Goal: Task Accomplishment & Management: Manage account settings

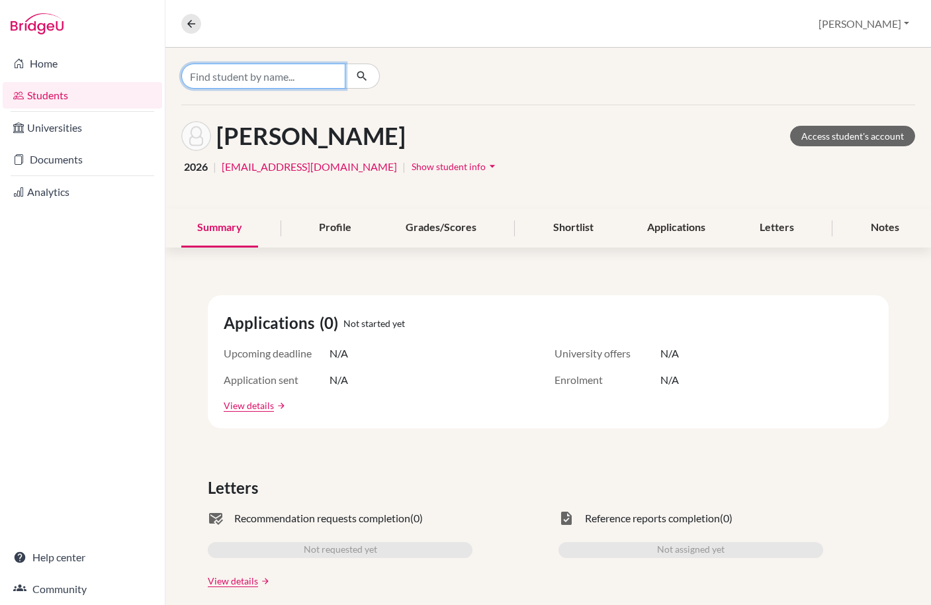
click at [259, 76] on input "Find student by name..." at bounding box center [263, 76] width 164 height 25
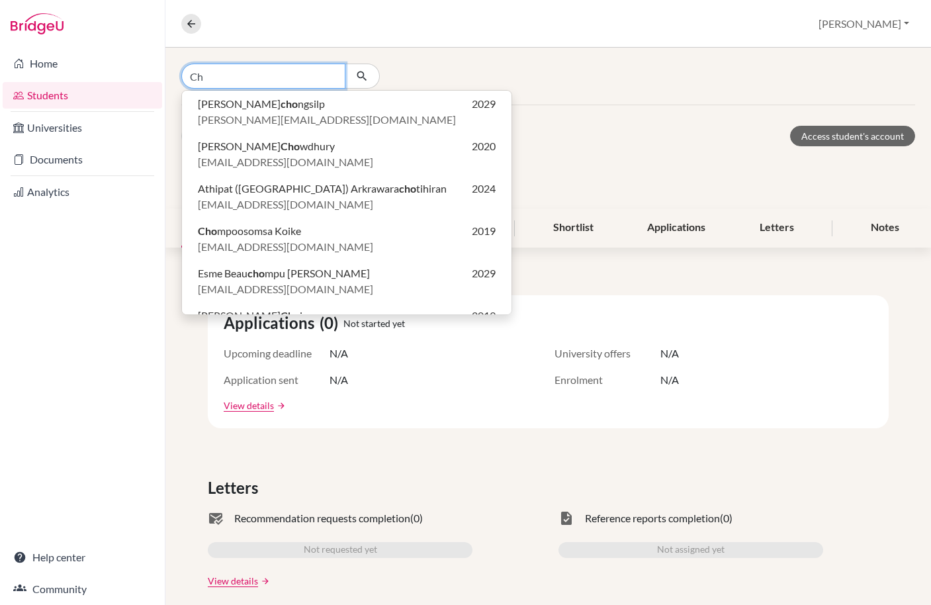
type input "C"
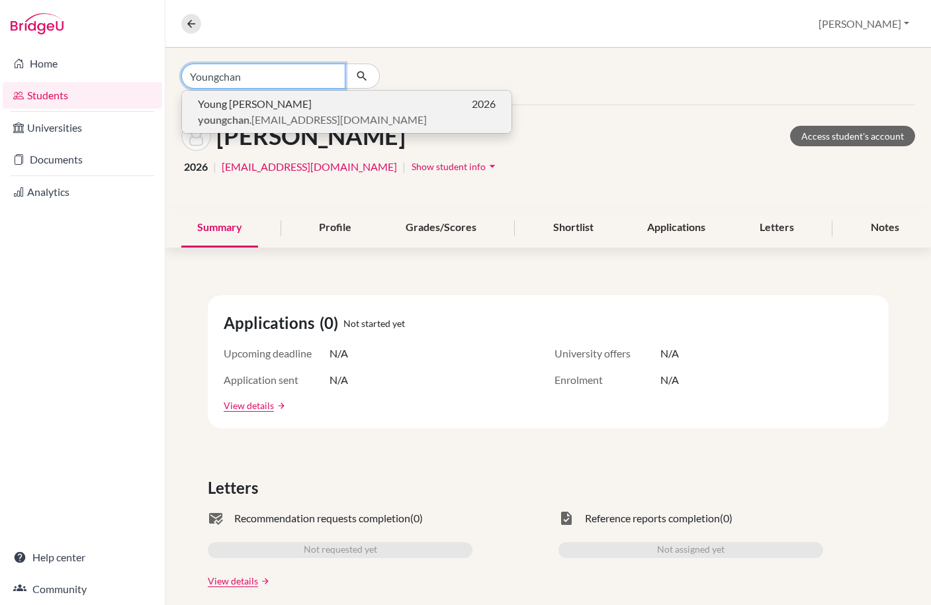
type input "Youngchan"
click at [247, 98] on span "Young Chan Cho" at bounding box center [255, 104] width 114 height 16
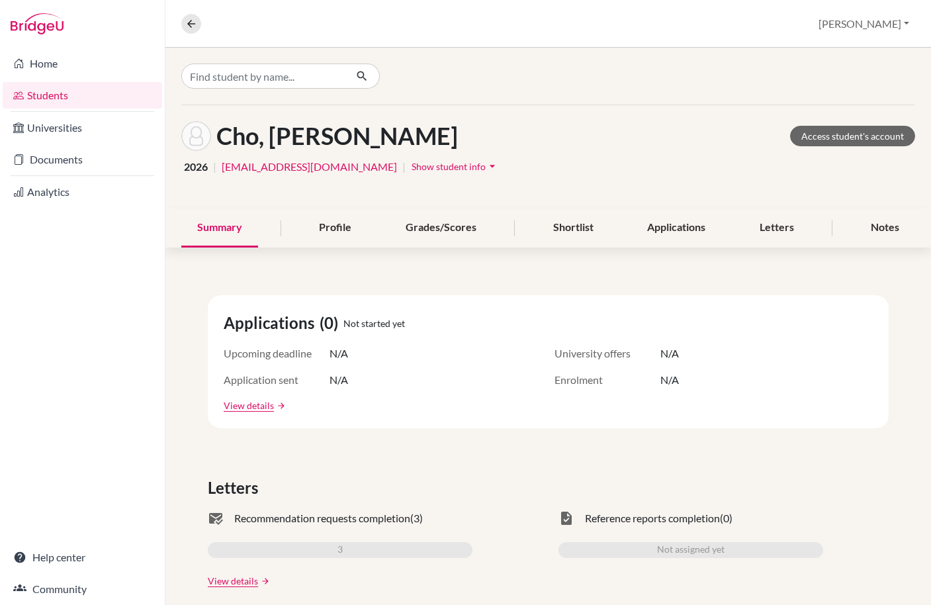
scroll to position [158, 0]
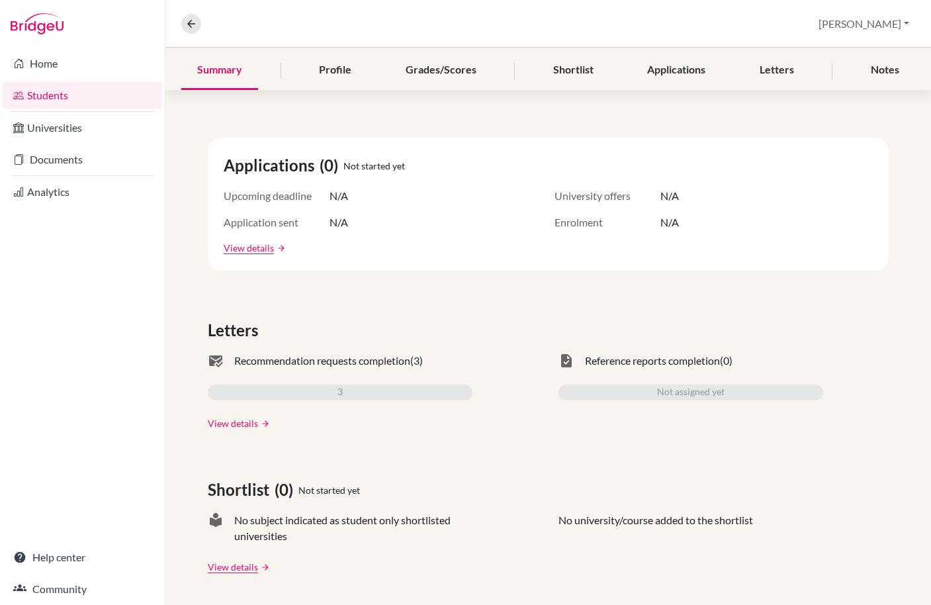
click at [248, 422] on link "View details" at bounding box center [233, 423] width 50 height 14
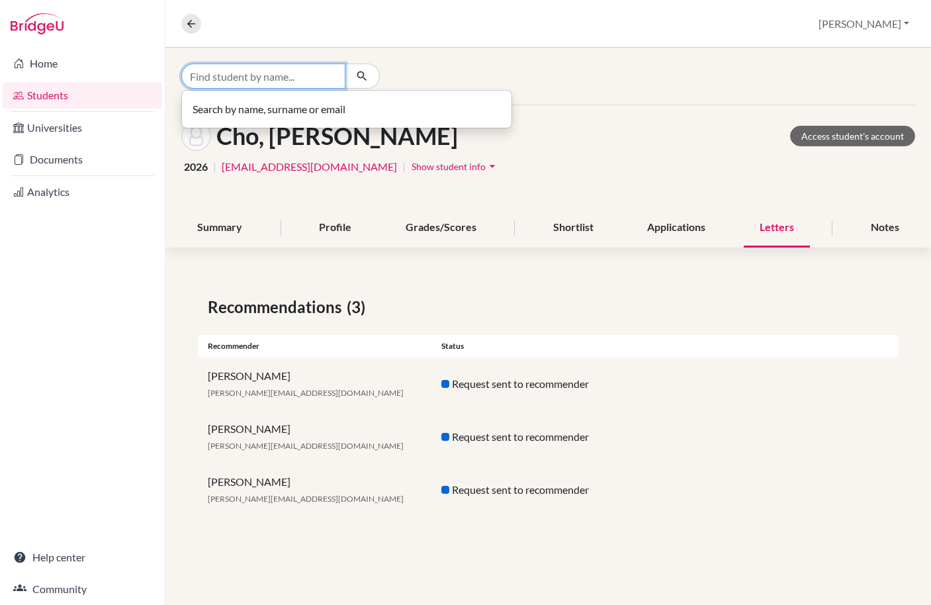
click at [262, 85] on input "Find student by name..." at bounding box center [263, 76] width 164 height 25
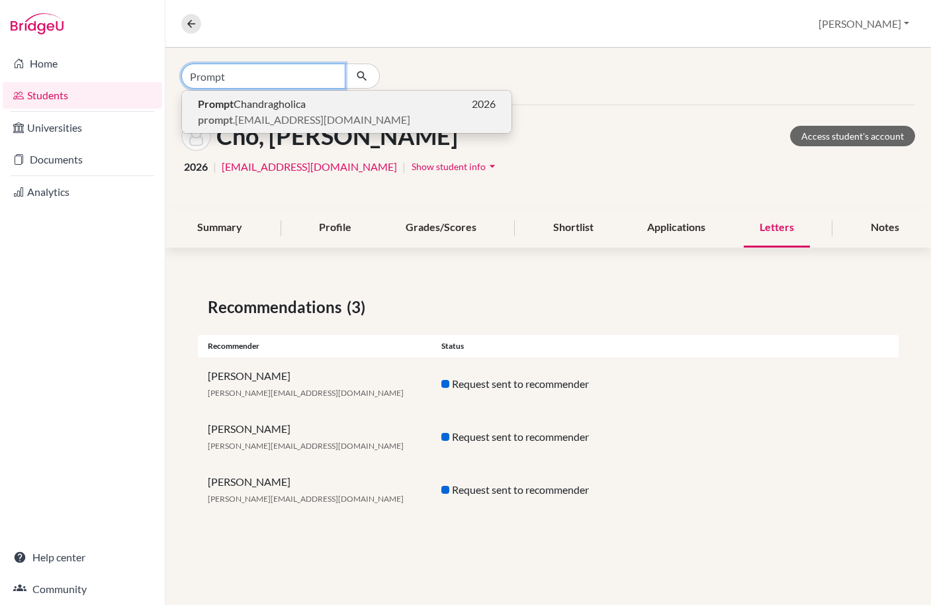
type input "Prompt"
click at [232, 108] on b "Prompt" at bounding box center [216, 103] width 36 height 13
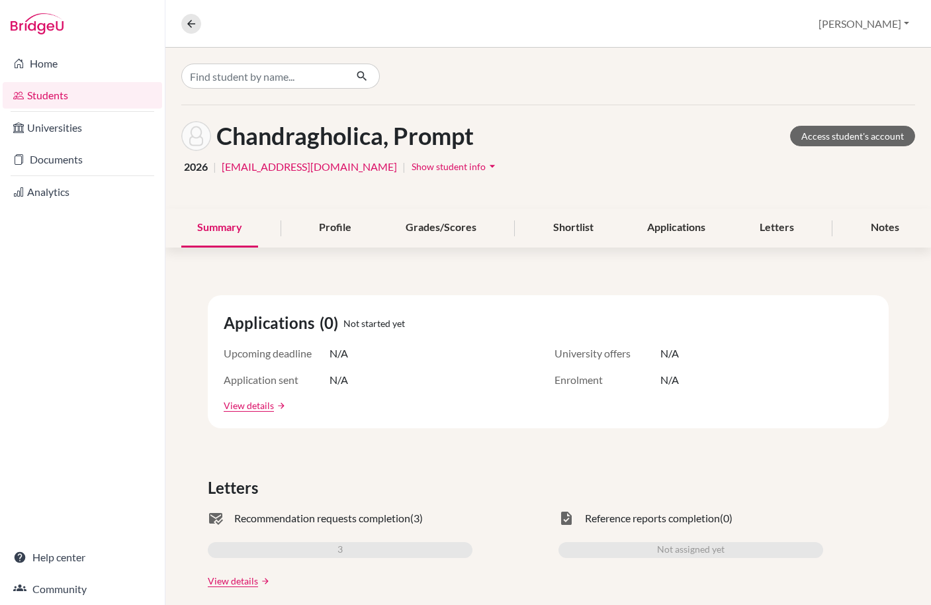
scroll to position [129, 0]
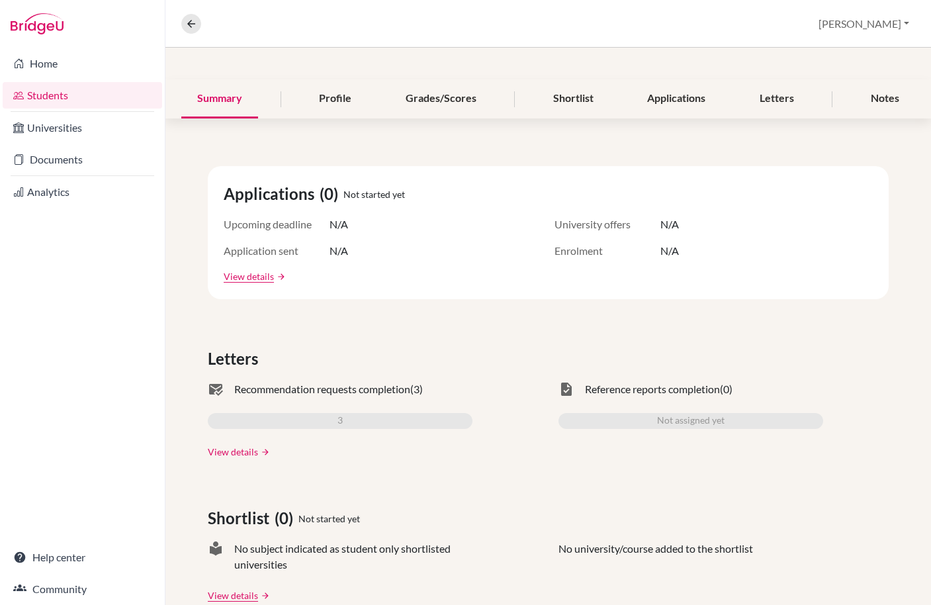
click at [229, 449] on link "View details" at bounding box center [233, 452] width 50 height 14
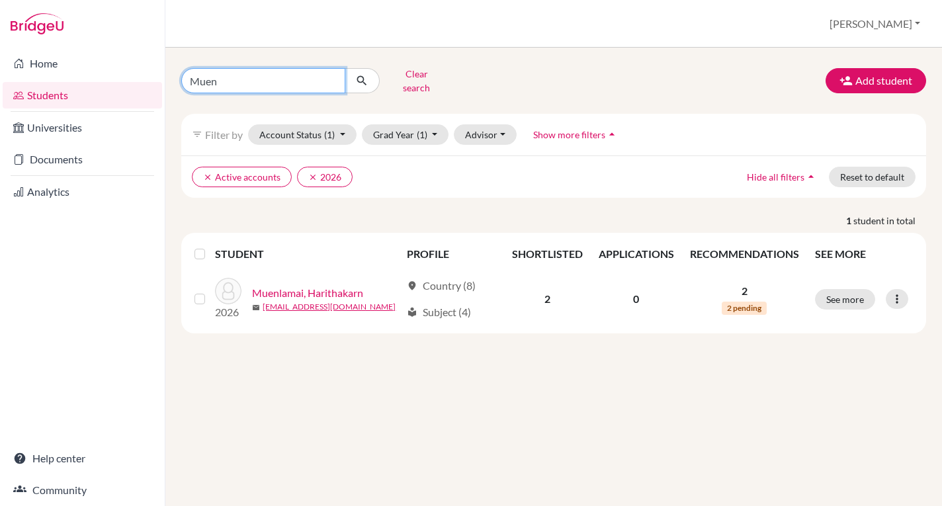
click at [238, 75] on input "Muen" at bounding box center [263, 80] width 164 height 25
type input "M"
type input "[PERSON_NAME]"
click button "submit" at bounding box center [362, 80] width 35 height 25
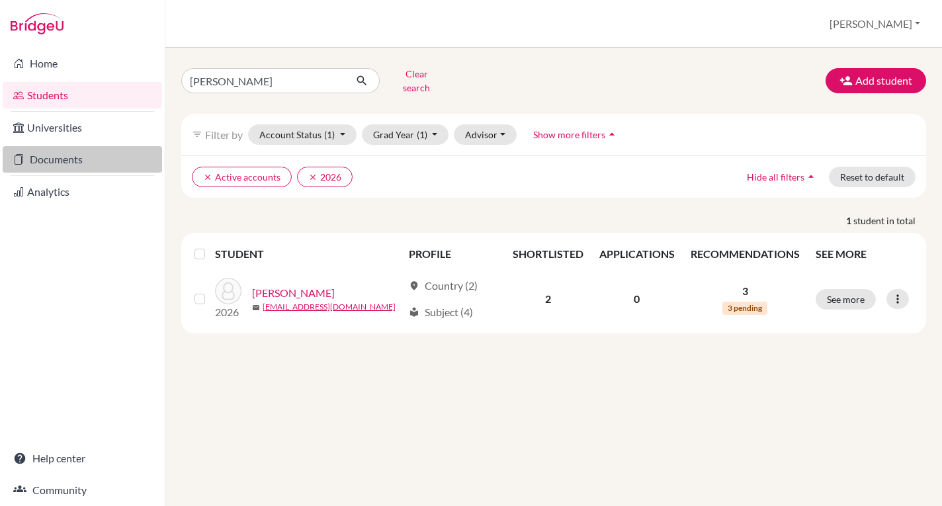
click at [73, 155] on link "Documents" at bounding box center [83, 159] width 160 height 26
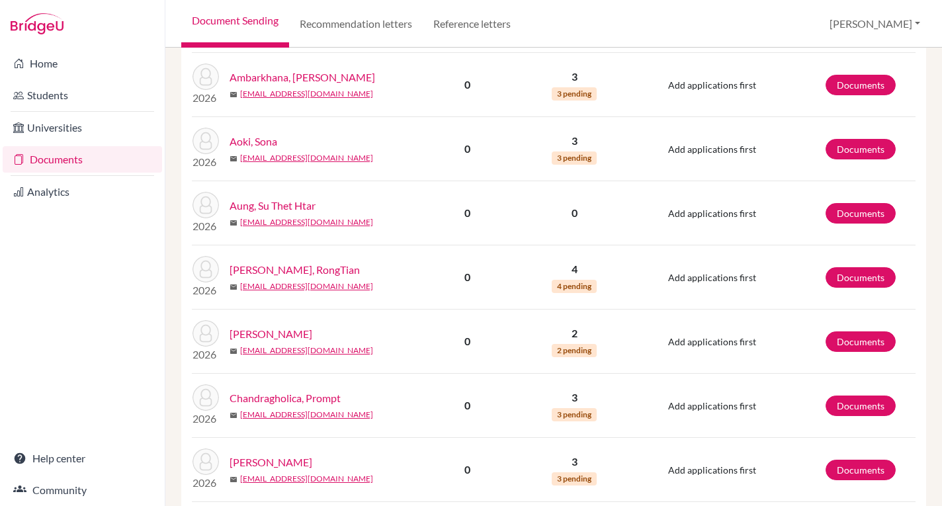
scroll to position [578, 0]
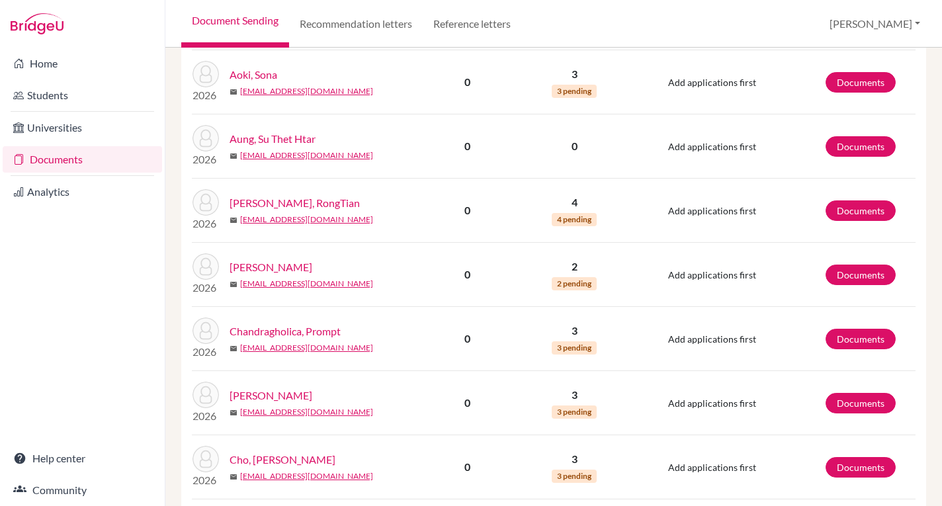
click at [265, 395] on link "[PERSON_NAME]" at bounding box center [271, 396] width 83 height 16
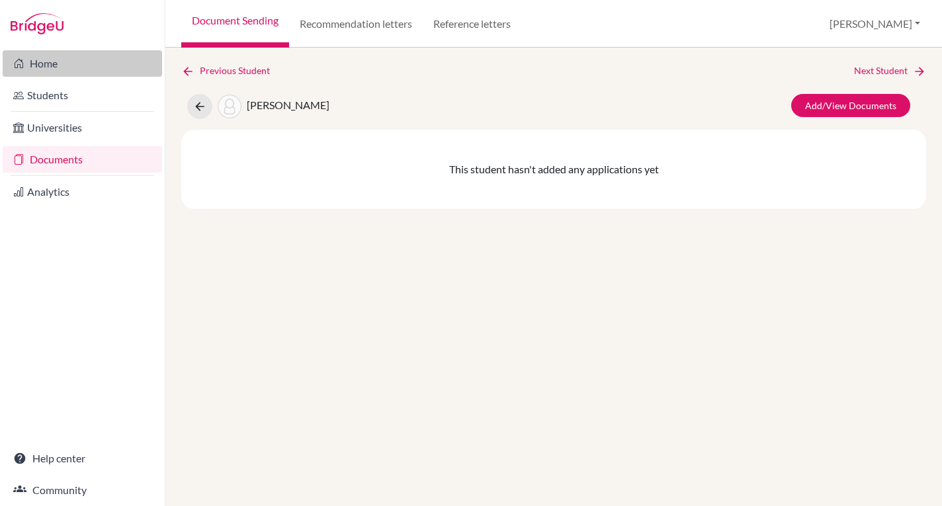
click at [54, 63] on link "Home" at bounding box center [83, 63] width 160 height 26
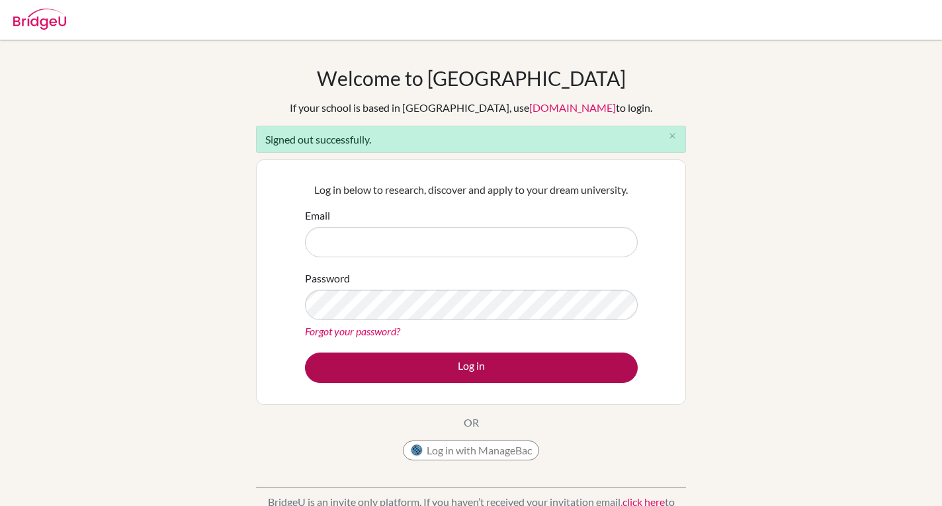
type input "[PERSON_NAME][EMAIL_ADDRESS][DOMAIN_NAME]"
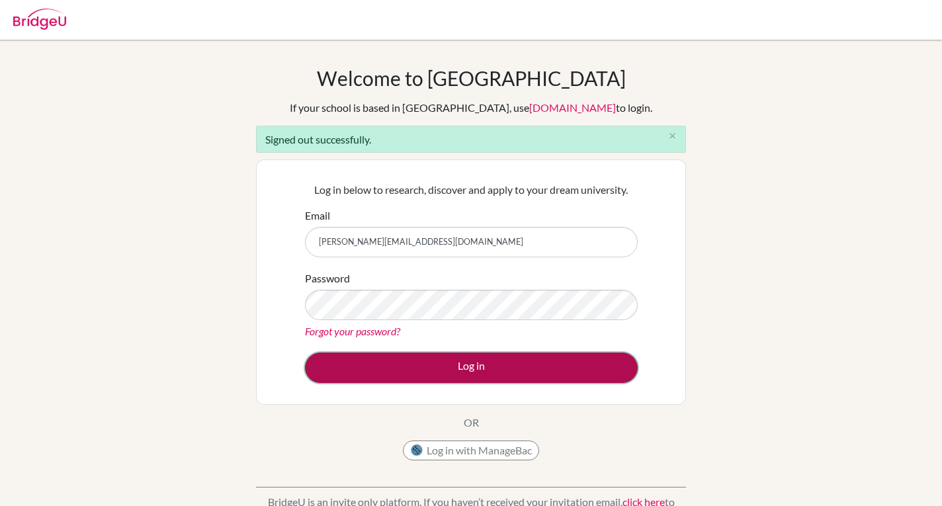
click at [414, 371] on button "Log in" at bounding box center [471, 368] width 333 height 30
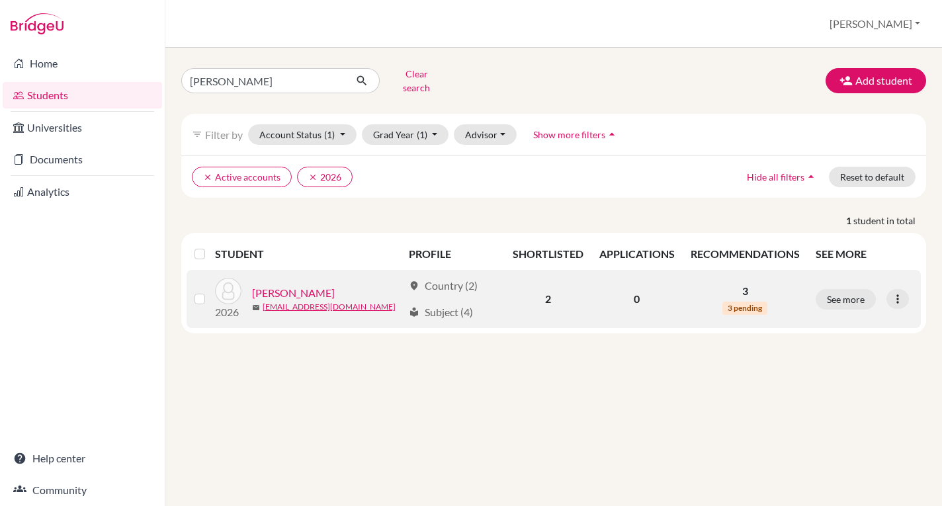
click at [299, 285] on link "[PERSON_NAME]" at bounding box center [293, 293] width 83 height 16
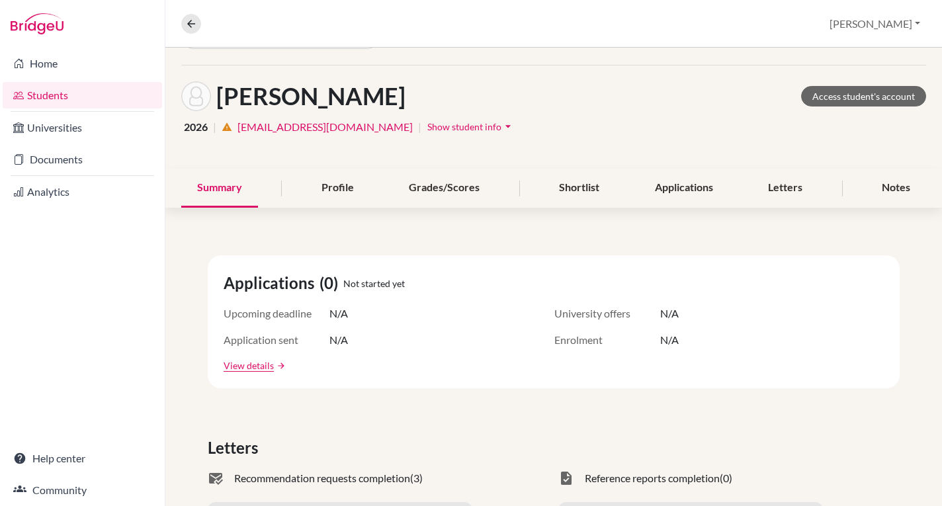
scroll to position [34, 0]
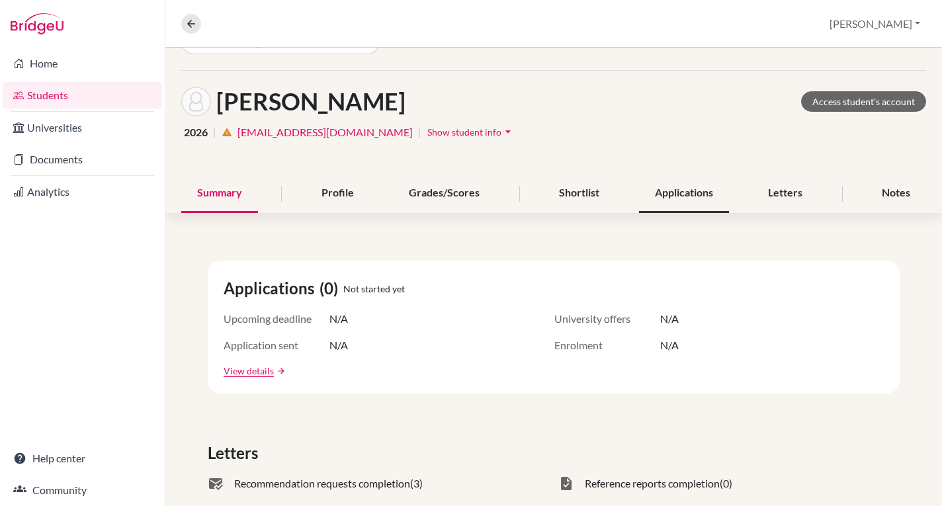
click at [692, 194] on div "Applications" at bounding box center [684, 193] width 90 height 39
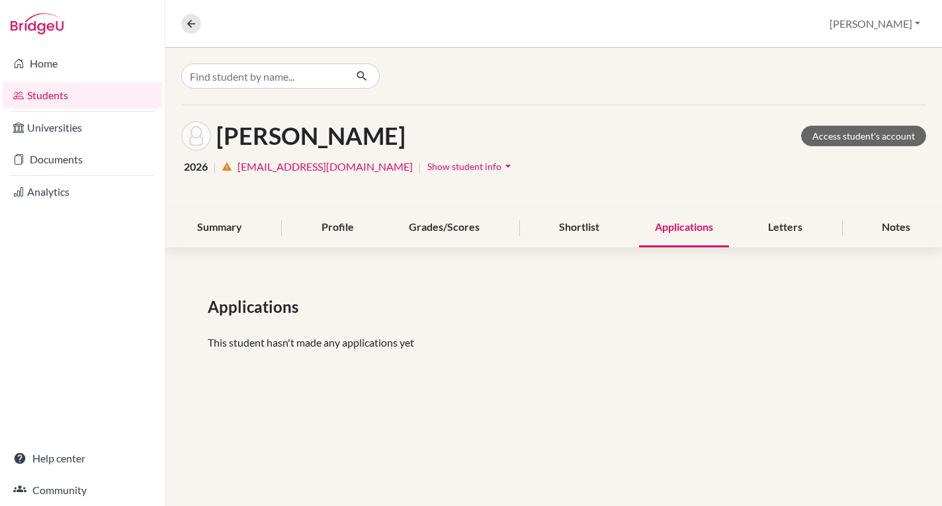
click at [676, 221] on div "Applications" at bounding box center [684, 227] width 90 height 39
click at [226, 238] on div "Summary" at bounding box center [219, 227] width 77 height 39
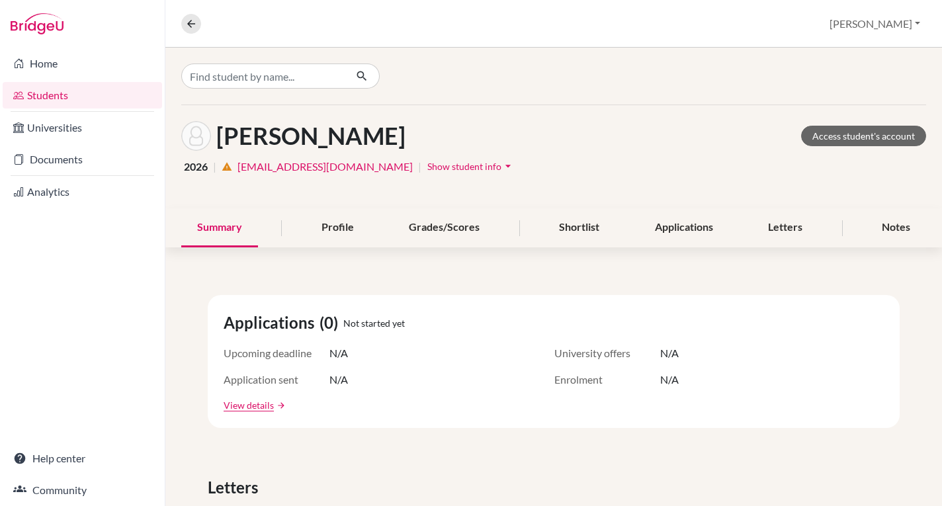
click at [314, 163] on link "[EMAIL_ADDRESS][DOMAIN_NAME]" at bounding box center [325, 167] width 175 height 16
click at [428, 167] on span "Show student info" at bounding box center [465, 166] width 74 height 11
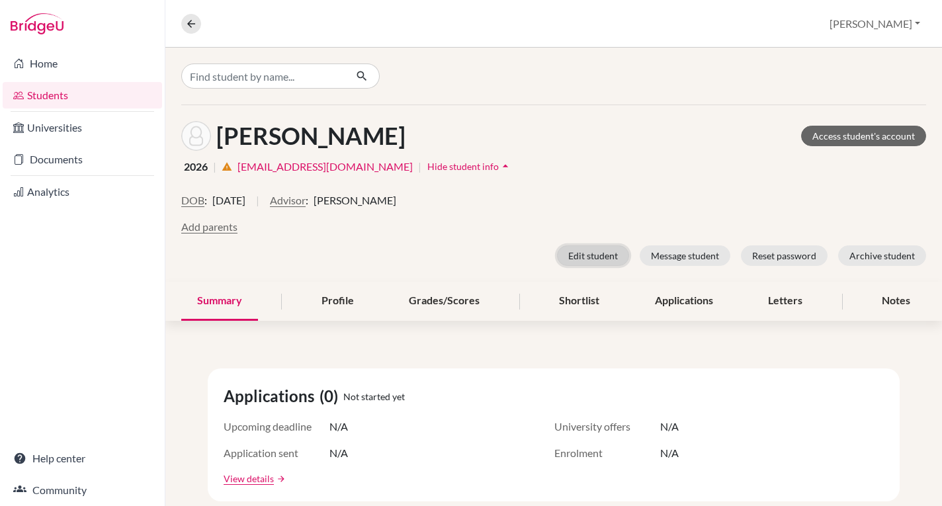
click at [606, 259] on button "Edit student" at bounding box center [593, 256] width 72 height 21
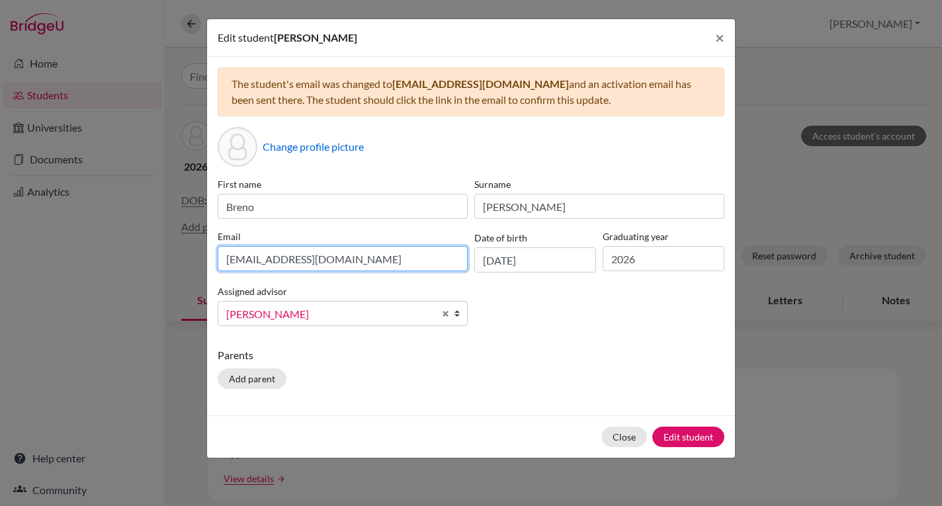
drag, startPoint x: 348, startPoint y: 262, endPoint x: 203, endPoint y: 246, distance: 146.5
click at [203, 246] on div "Edit student Breno Chen × The student's email was changed to breno.c2026@asbsk.…" at bounding box center [471, 253] width 942 height 506
type input "mehnameizbreno@gmail.com"
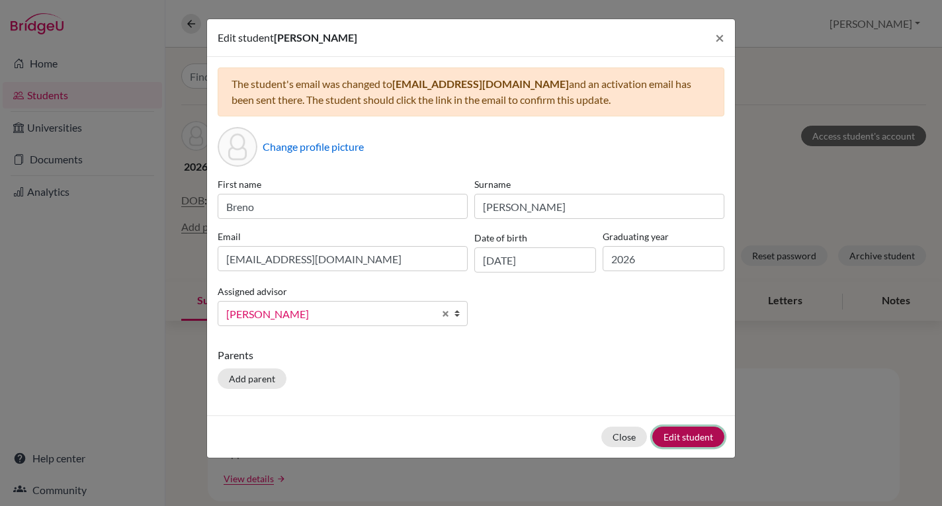
click at [682, 437] on button "Edit student" at bounding box center [689, 437] width 72 height 21
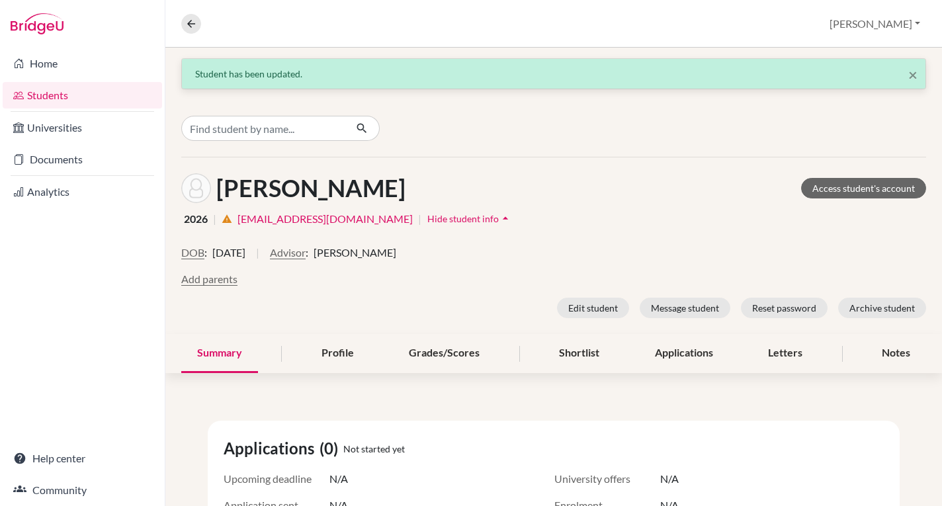
scroll to position [132, 0]
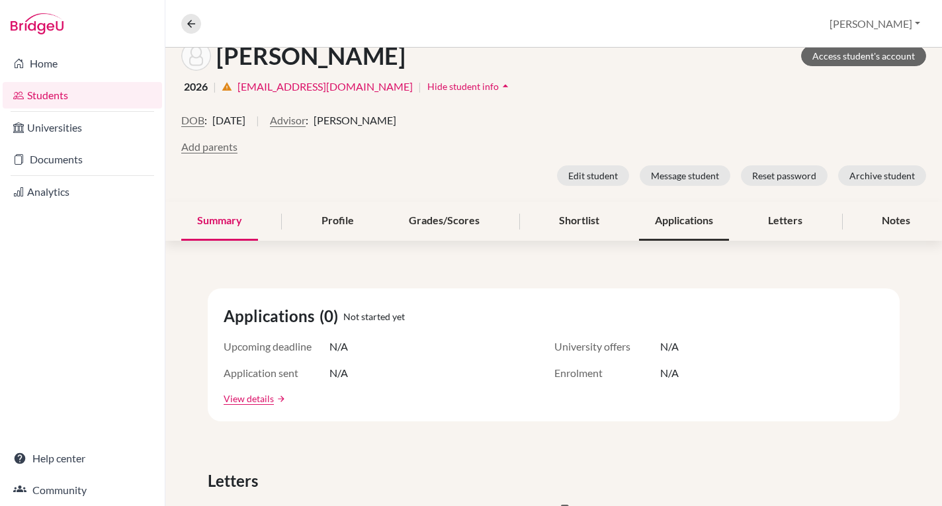
click at [676, 226] on div "Applications" at bounding box center [684, 221] width 90 height 39
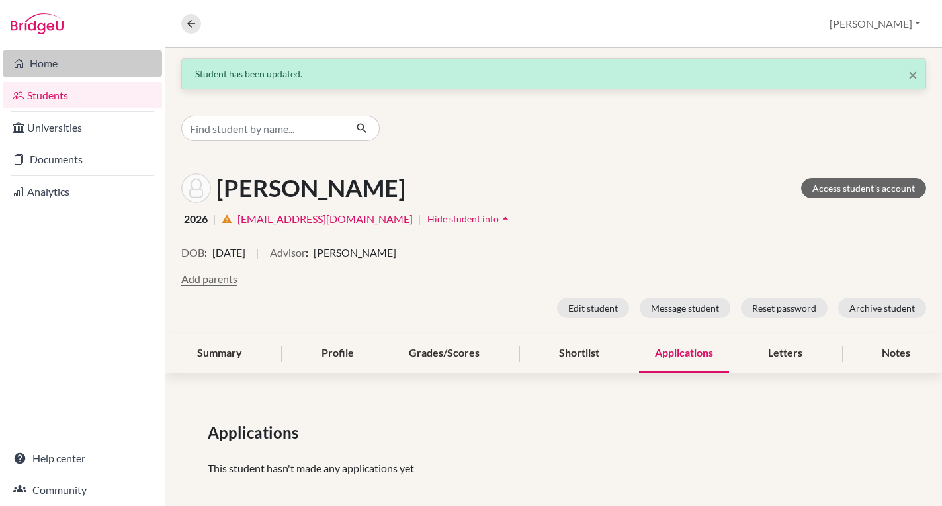
click at [36, 67] on link "Home" at bounding box center [83, 63] width 160 height 26
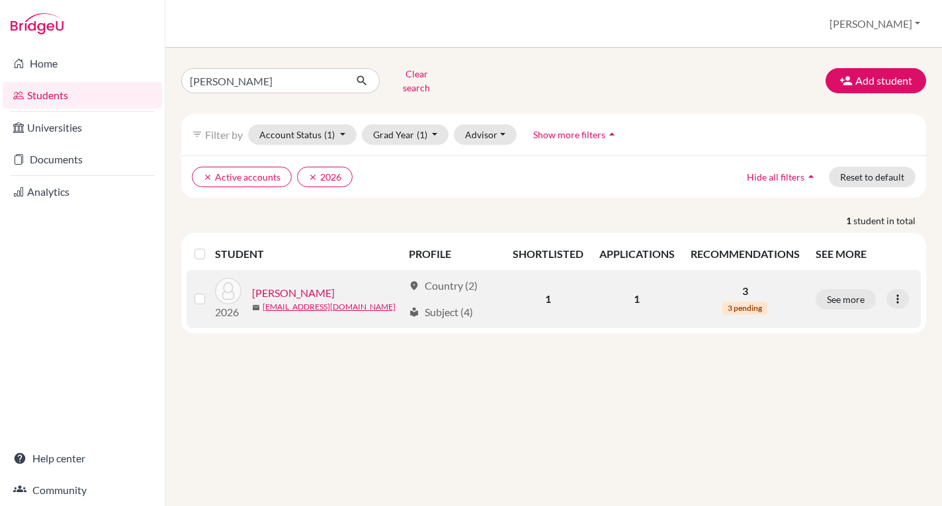
click at [301, 285] on link "[PERSON_NAME]" at bounding box center [293, 293] width 83 height 16
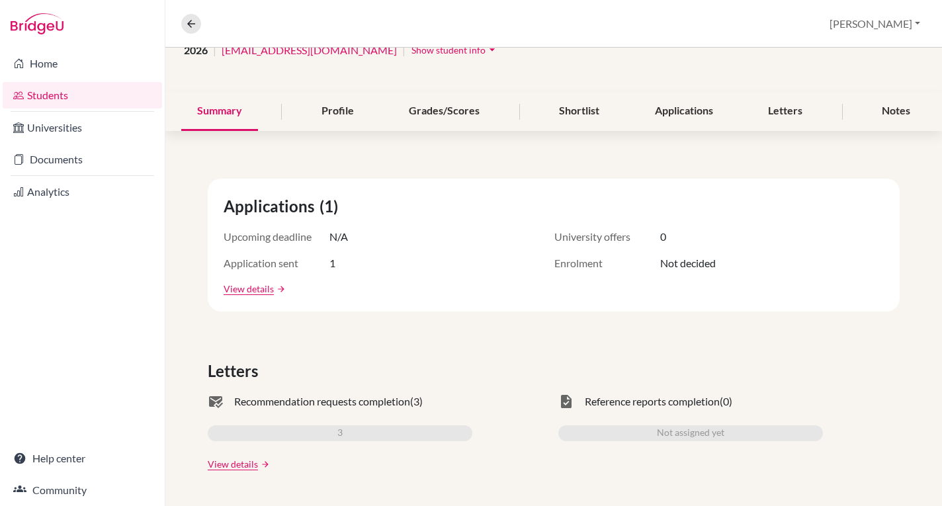
scroll to position [118, 0]
click at [253, 287] on link "View details" at bounding box center [249, 288] width 50 height 14
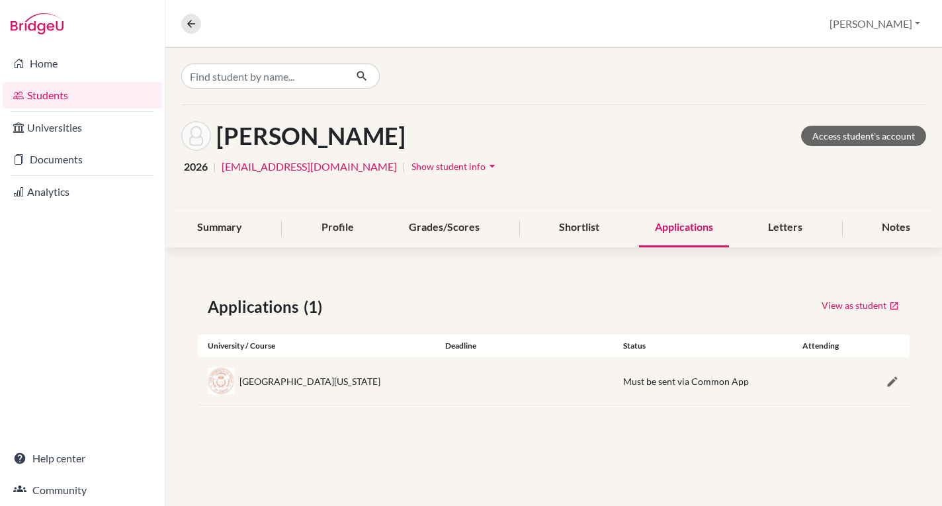
click at [369, 293] on div "Applications (1) View as student University / Course Deadline Status Attending …" at bounding box center [553, 350] width 777 height 174
